Goal: Use online tool/utility: Utilize a website feature to perform a specific function

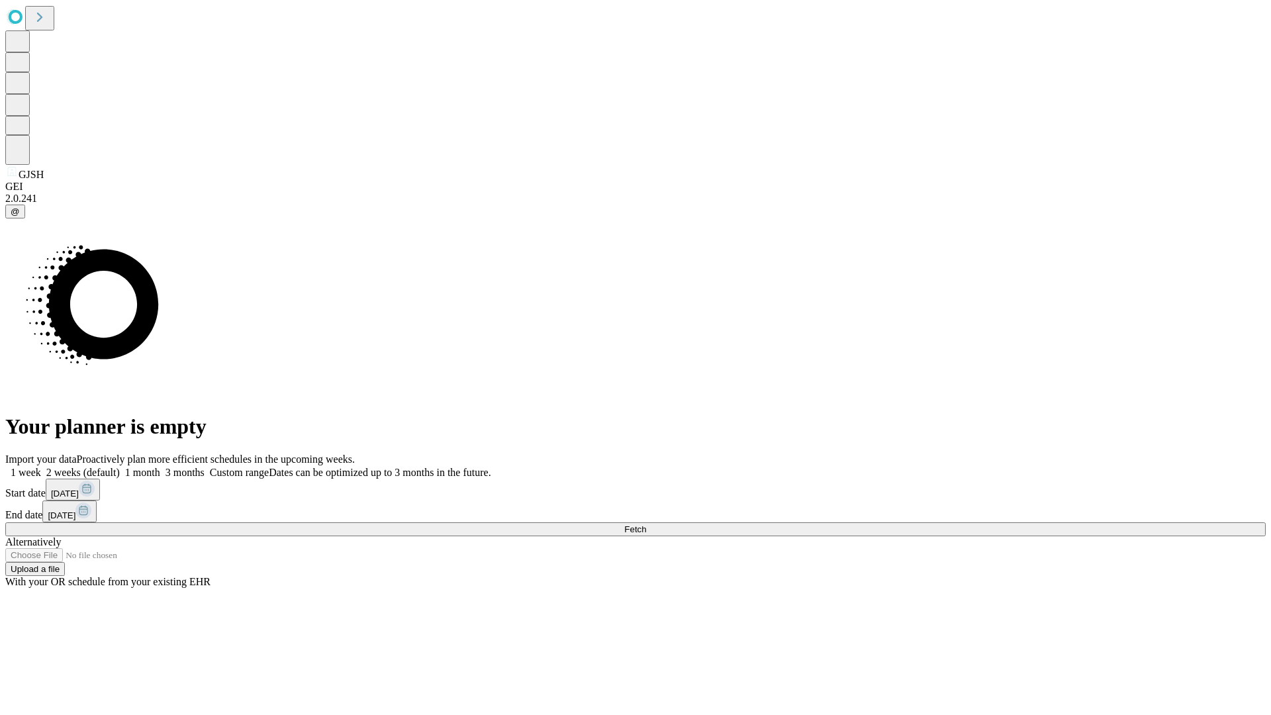
click at [646, 524] on span "Fetch" at bounding box center [635, 529] width 22 height 10
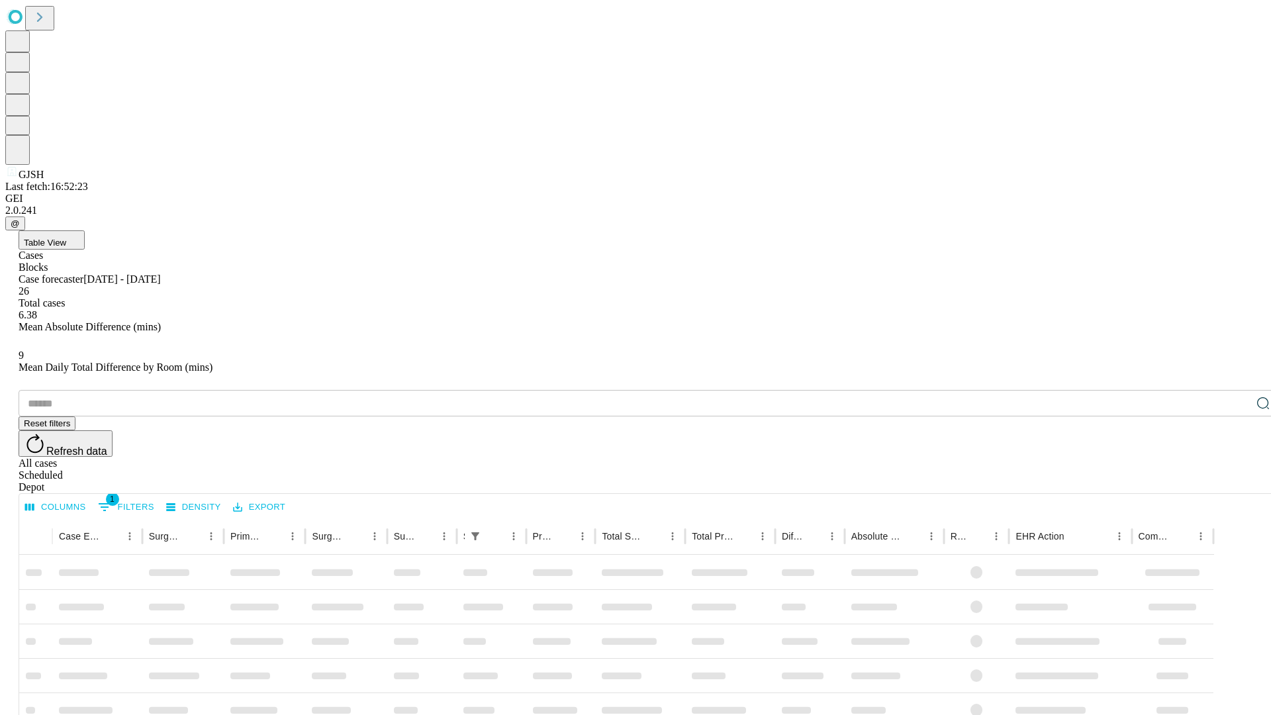
click at [66, 238] on span "Table View" at bounding box center [45, 243] width 42 height 10
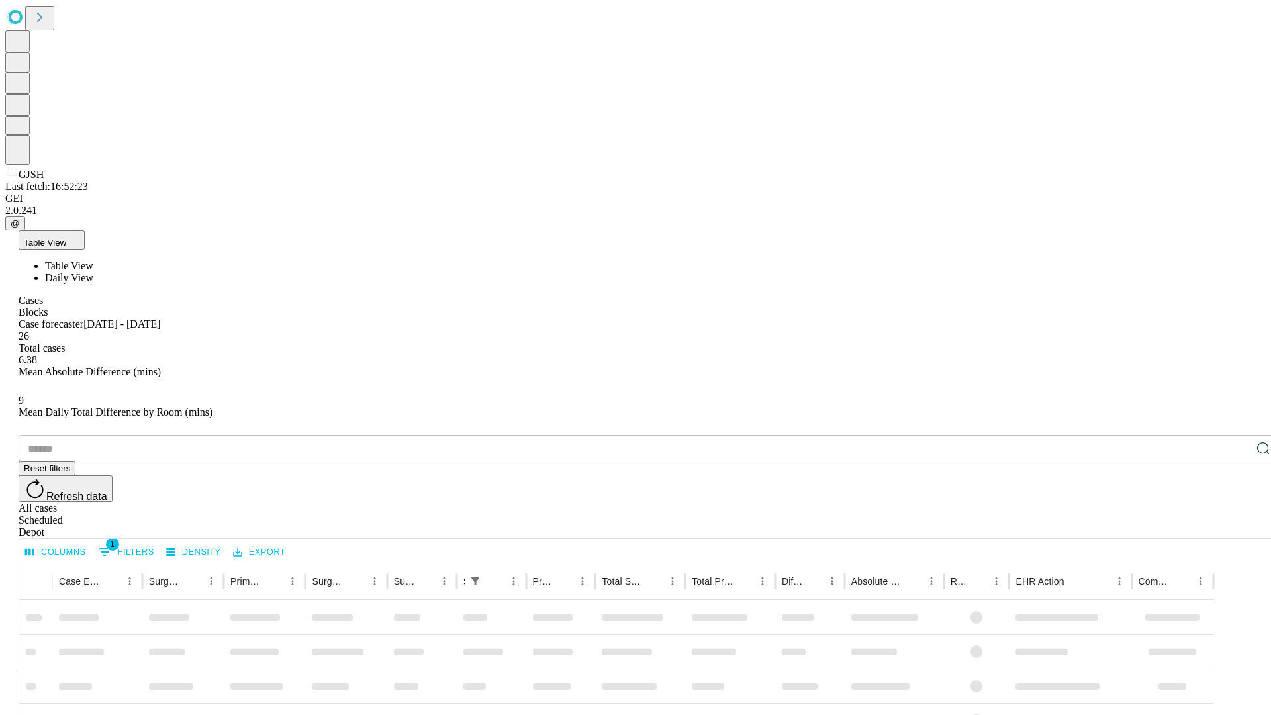
click at [93, 272] on span "Daily View" at bounding box center [69, 277] width 48 height 11
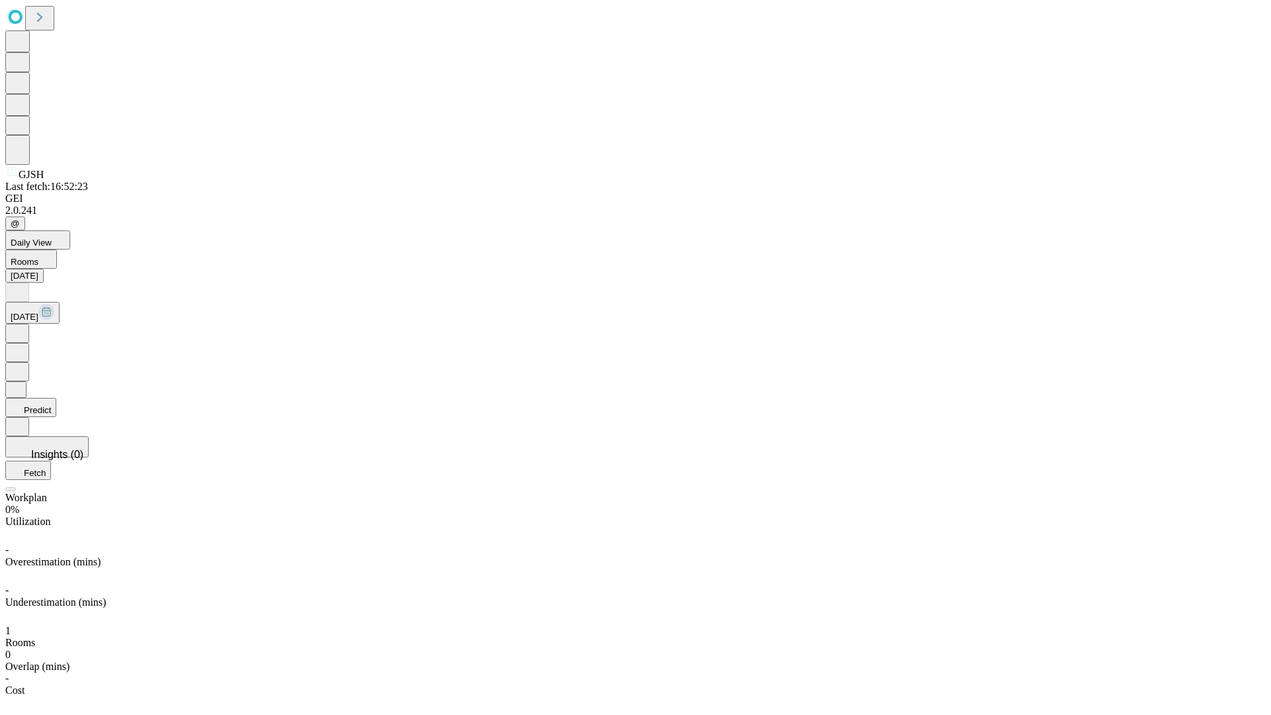
click at [56, 398] on button "Predict" at bounding box center [30, 407] width 51 height 19
